Goal: Transaction & Acquisition: Purchase product/service

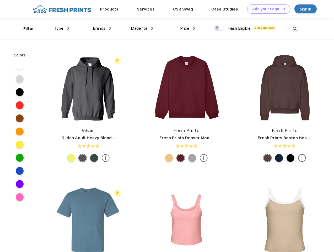
scroll to position [0, 0]
click at [267, 9] on link "Add your Logo Design Tool" at bounding box center [268, 8] width 43 height 9
click at [0, 0] on div "Design Tool" at bounding box center [0, 0] width 0 height 0
click at [281, 9] on link "Add your Logo Design Tool" at bounding box center [268, 8] width 43 height 9
click at [25, 29] on div "Filter" at bounding box center [28, 29] width 11 height 6
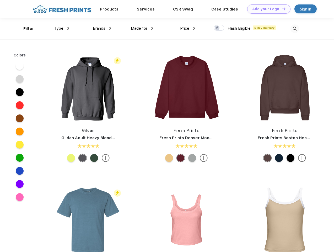
click at [62, 28] on span "Type" at bounding box center [58, 28] width 9 height 5
click at [102, 28] on span "Brands" at bounding box center [99, 28] width 13 height 5
click at [142, 28] on span "Made for" at bounding box center [139, 28] width 17 height 5
click at [188, 28] on span "Price" at bounding box center [184, 28] width 9 height 5
click at [219, 28] on div at bounding box center [219, 28] width 10 height 6
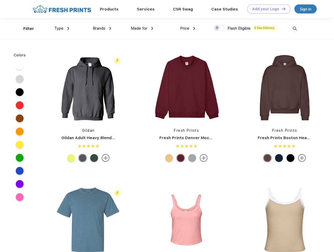
click at [217, 28] on input "checkbox" at bounding box center [215, 26] width 3 height 3
click at [295, 29] on img at bounding box center [294, 28] width 9 height 9
